Goal: Check status: Check status

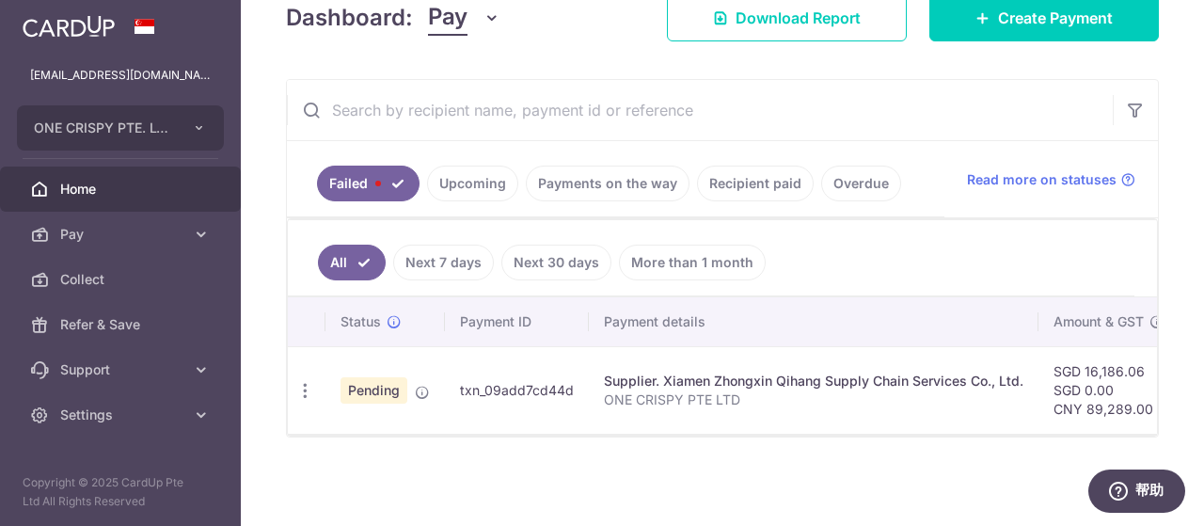
click at [378, 168] on link "Failed" at bounding box center [368, 184] width 103 height 36
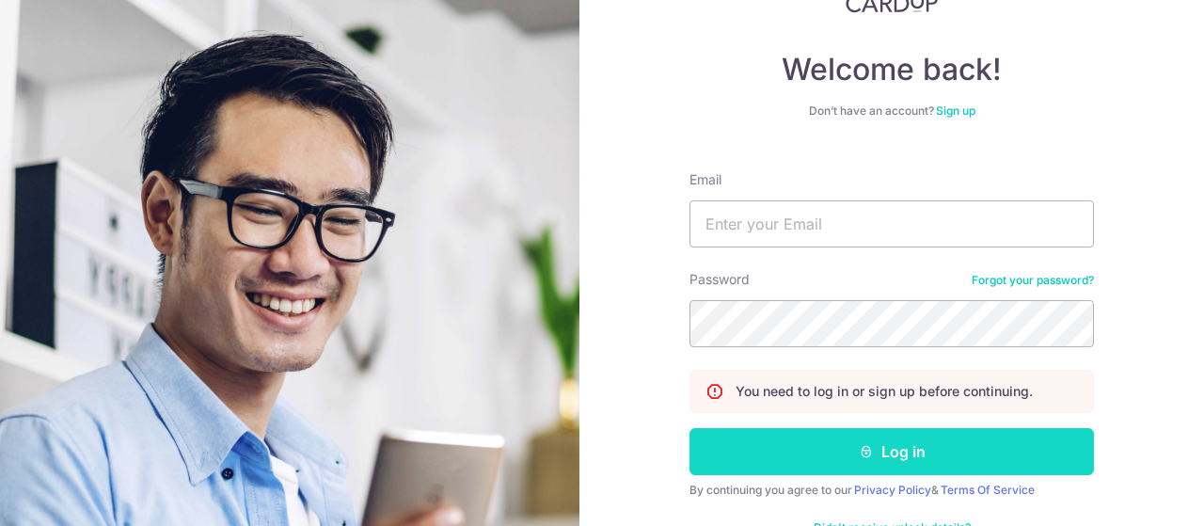
scroll to position [94, 0]
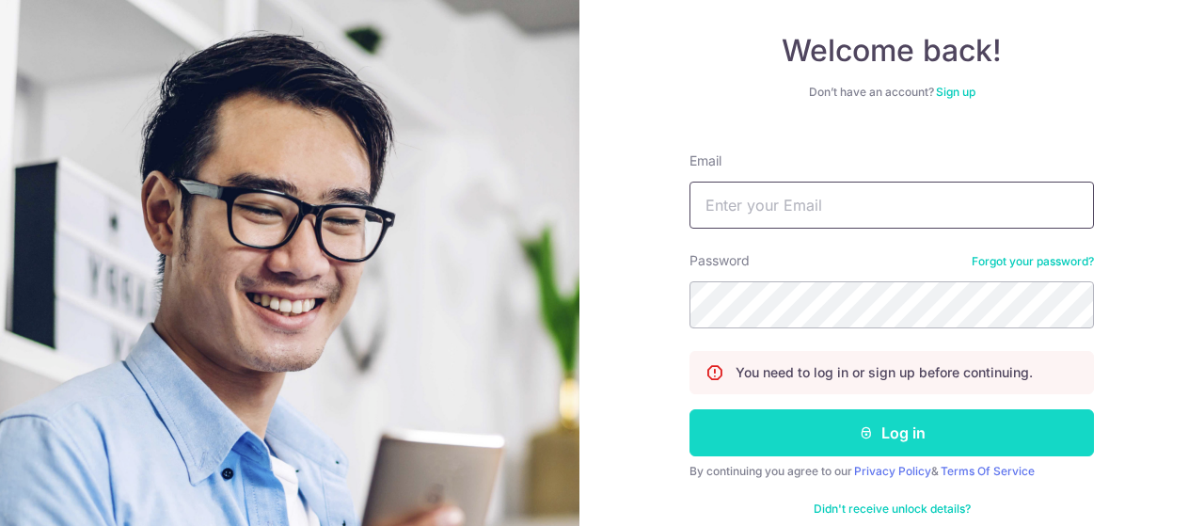
type input "[EMAIL_ADDRESS][DOMAIN_NAME]"
click at [908, 433] on button "Log in" at bounding box center [891, 432] width 404 height 47
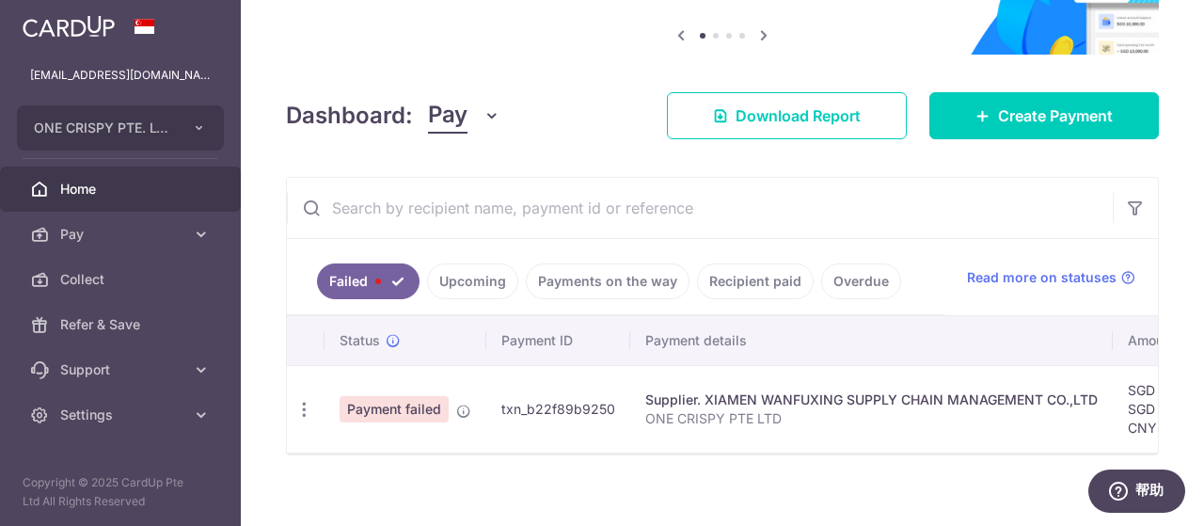
click at [386, 275] on link "Failed" at bounding box center [368, 281] width 103 height 36
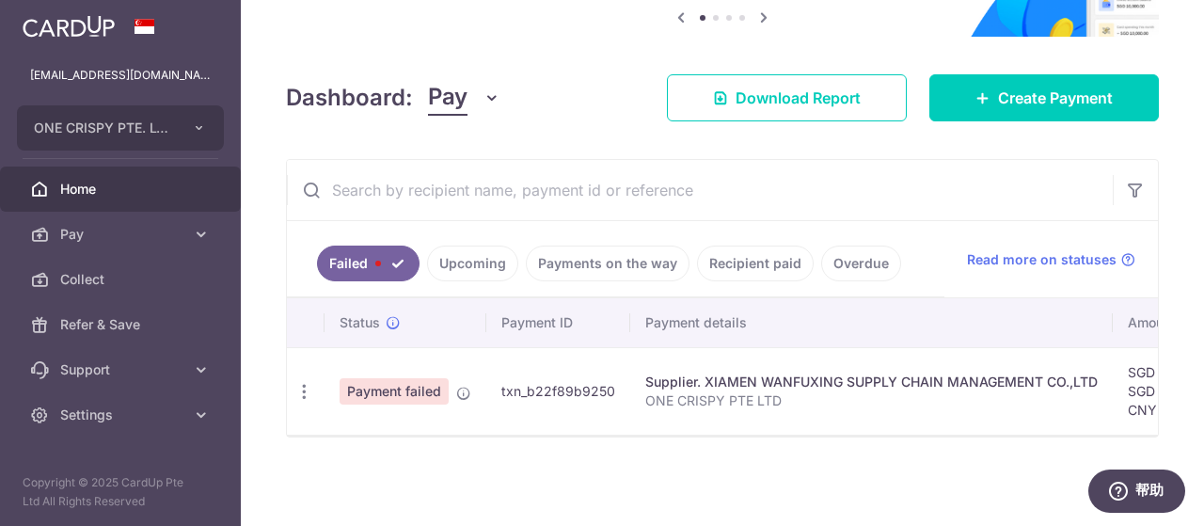
click at [641, 247] on link "Payments on the way" at bounding box center [608, 263] width 164 height 36
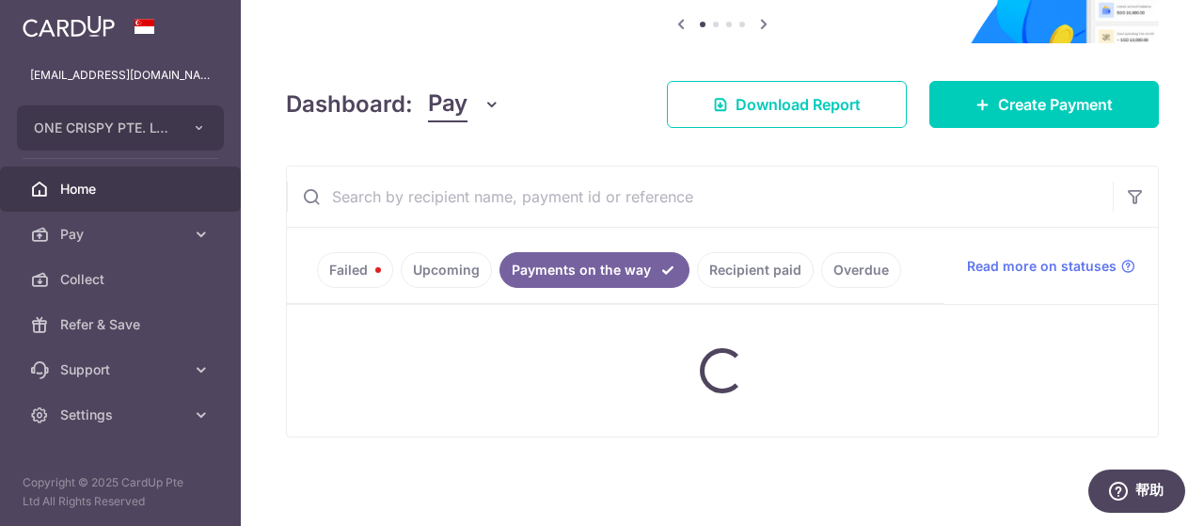
scroll to position [209, 0]
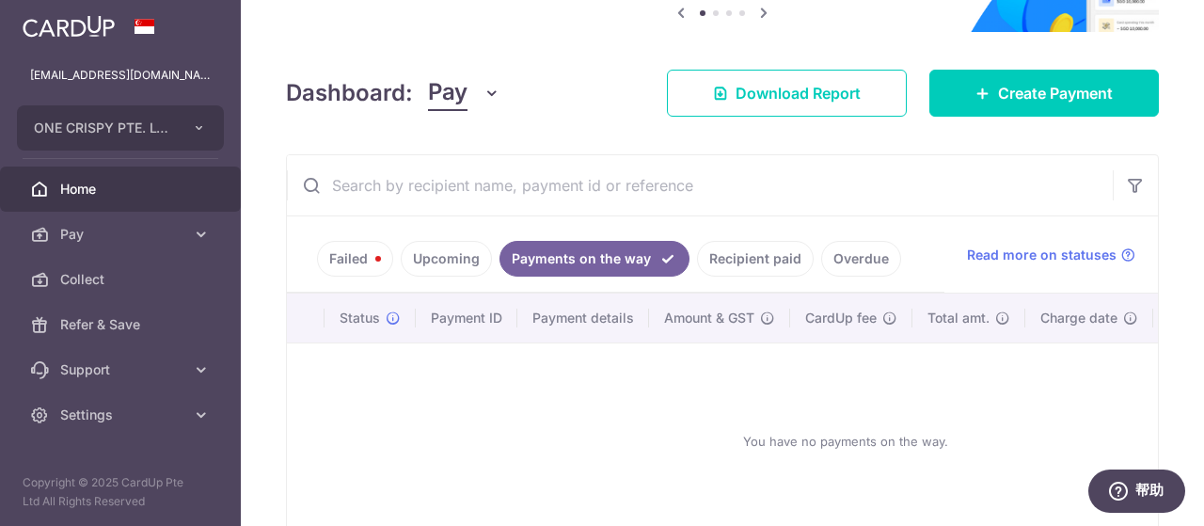
click at [416, 255] on link "Upcoming" at bounding box center [446, 259] width 91 height 36
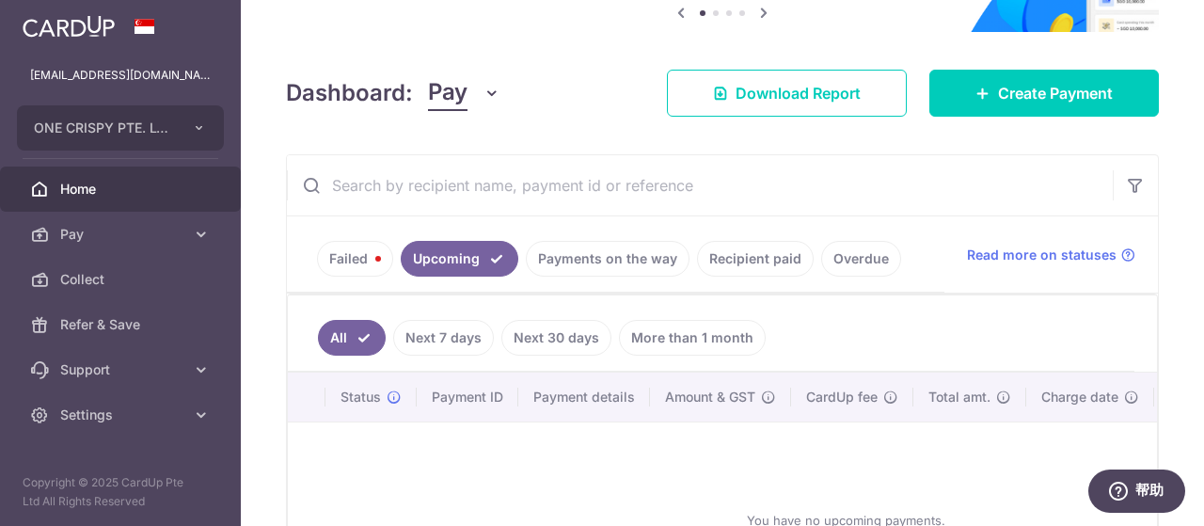
click at [758, 261] on link "Recipient paid" at bounding box center [755, 259] width 117 height 36
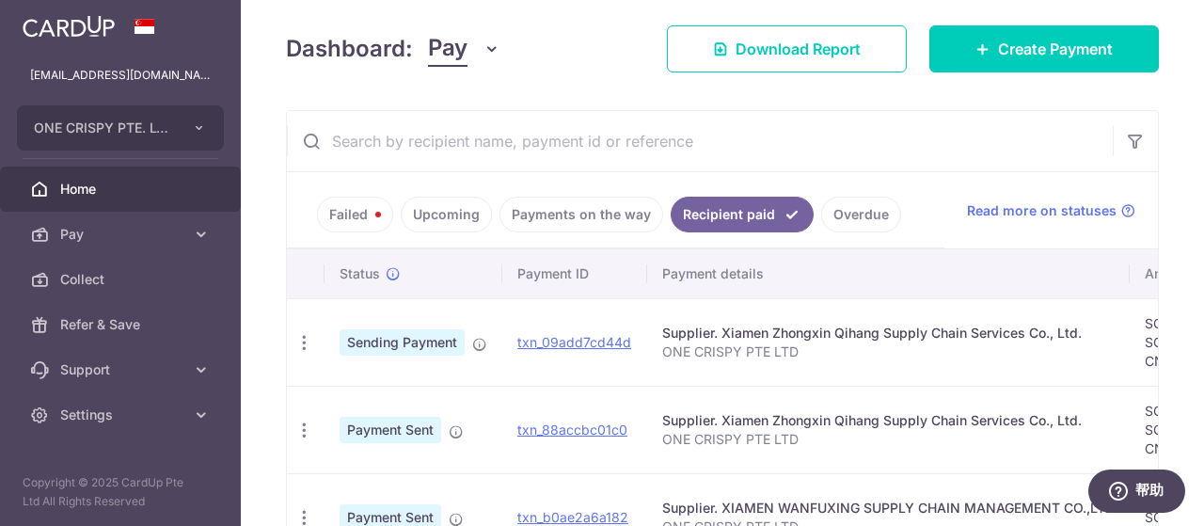
scroll to position [115, 0]
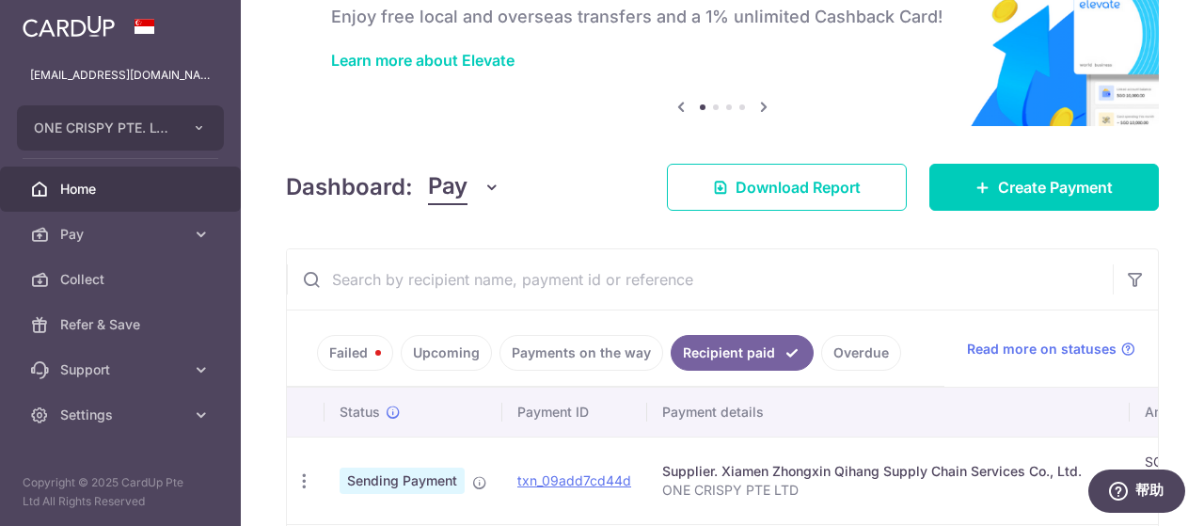
click at [342, 347] on link "Failed" at bounding box center [355, 353] width 76 height 36
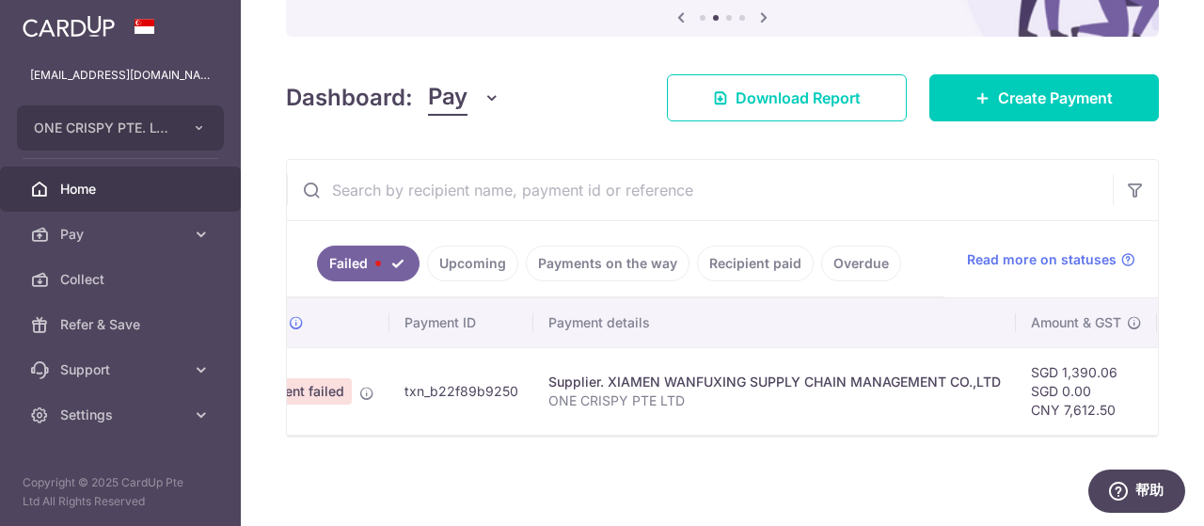
scroll to position [0, 0]
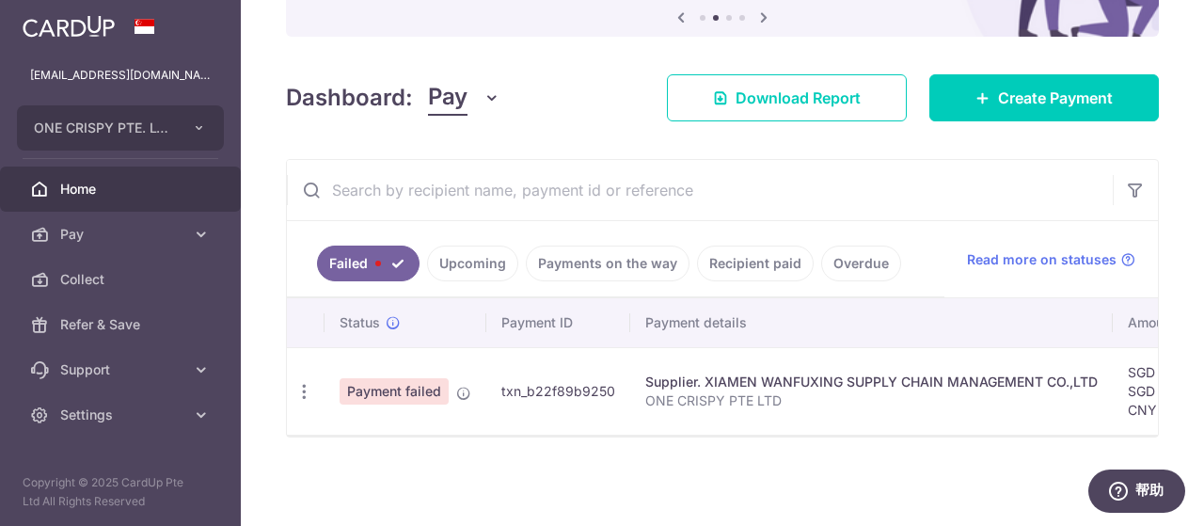
click at [477, 261] on link "Upcoming" at bounding box center [472, 263] width 91 height 36
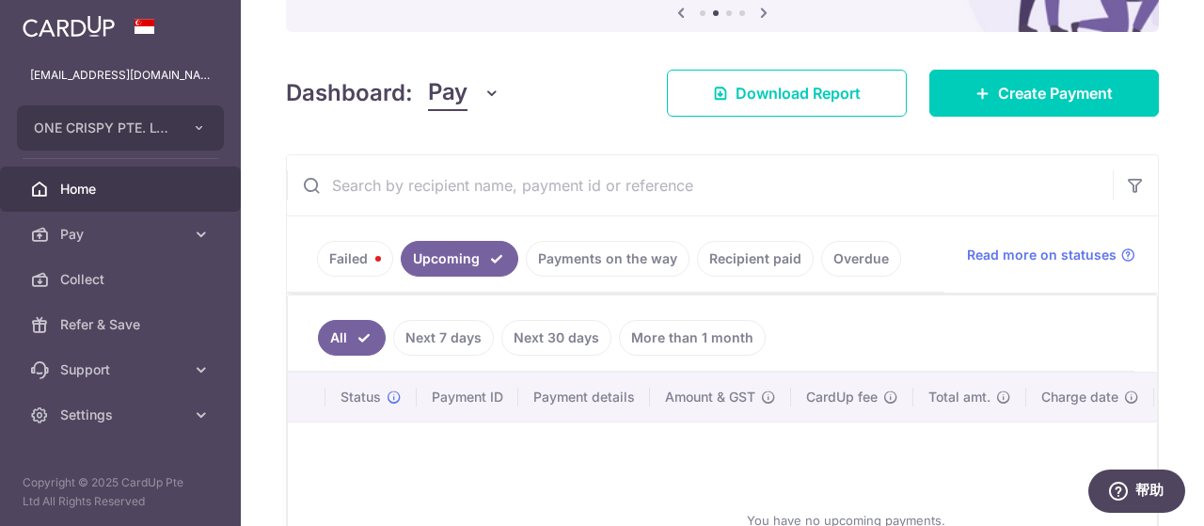
scroll to position [209, 0]
